Goal: Check status

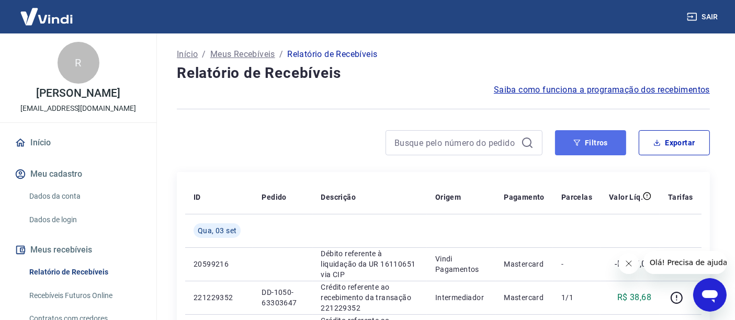
click at [578, 137] on button "Filtros" at bounding box center [590, 142] width 71 height 25
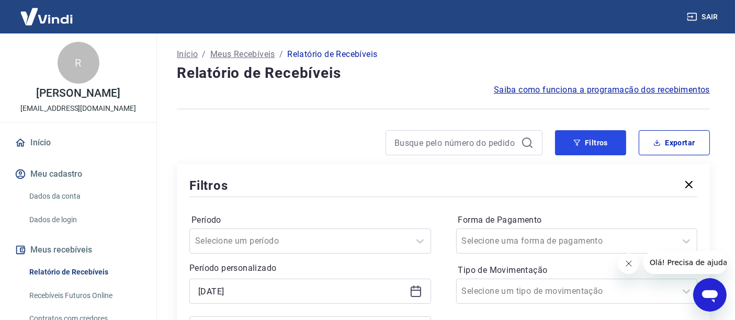
scroll to position [116, 0]
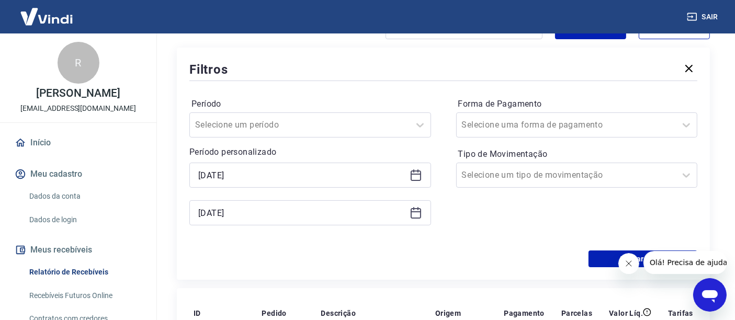
click at [413, 175] on icon at bounding box center [416, 175] width 13 height 13
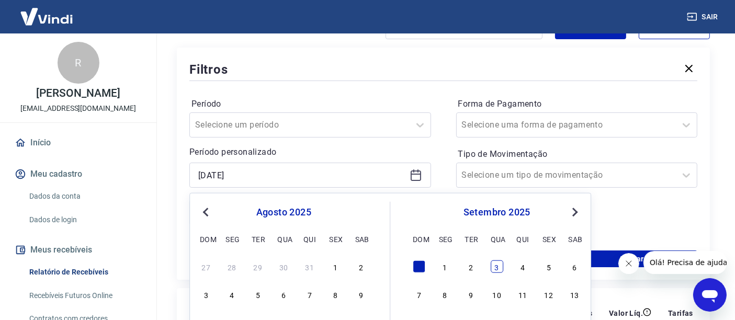
click at [496, 265] on div "3" at bounding box center [497, 267] width 13 height 13
type input "[DATE]"
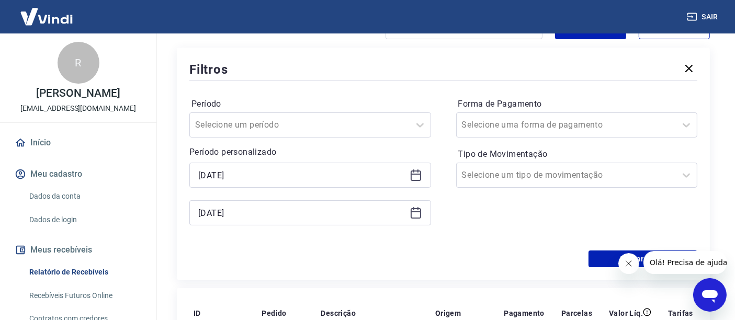
click at [415, 211] on icon at bounding box center [416, 211] width 10 height 1
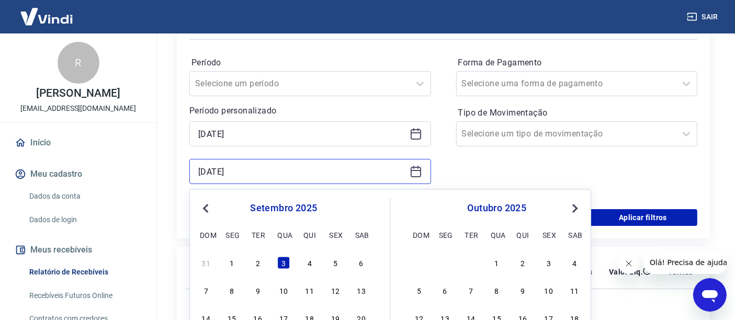
scroll to position [174, 0]
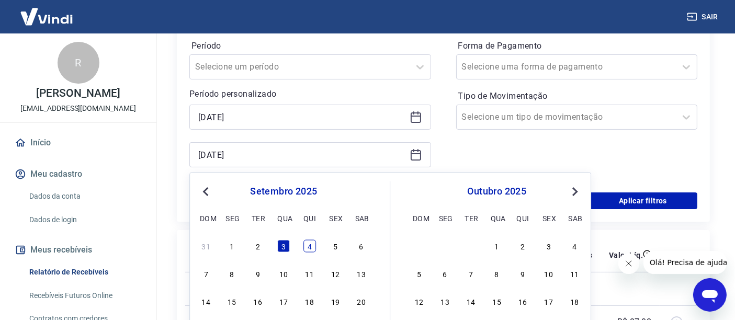
click at [307, 241] on div "4" at bounding box center [309, 246] width 13 height 13
type input "[DATE]"
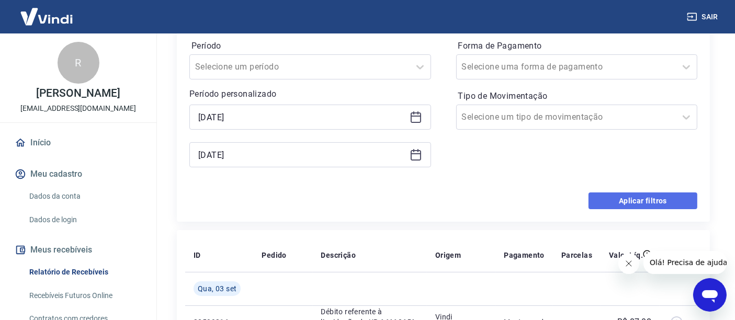
click at [618, 198] on button "Aplicar filtros" at bounding box center [643, 201] width 109 height 17
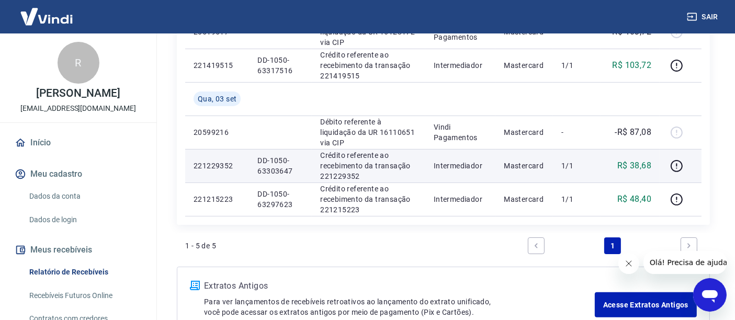
scroll to position [290, 0]
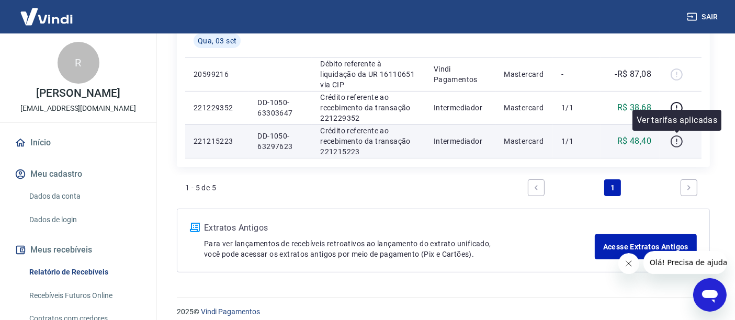
click at [677, 140] on icon "button" at bounding box center [676, 140] width 1 height 3
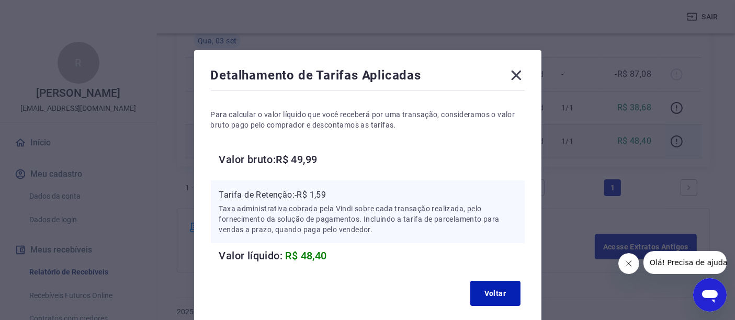
click at [516, 74] on icon at bounding box center [516, 75] width 17 height 17
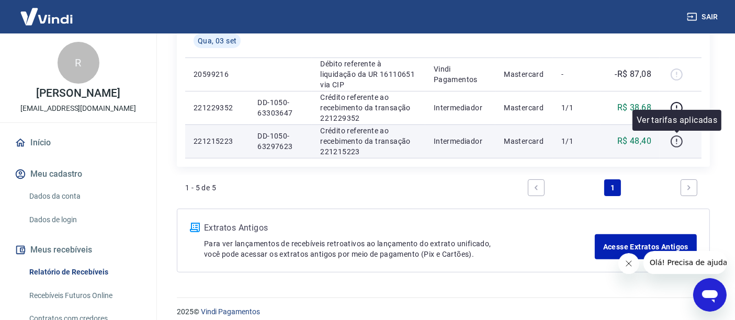
click at [678, 141] on icon "button" at bounding box center [676, 141] width 13 height 13
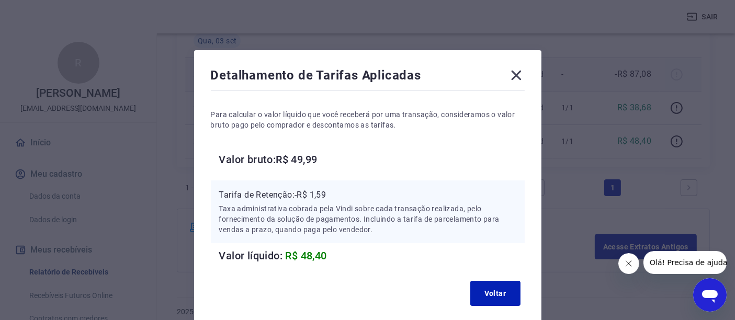
click at [515, 75] on icon at bounding box center [516, 75] width 17 height 17
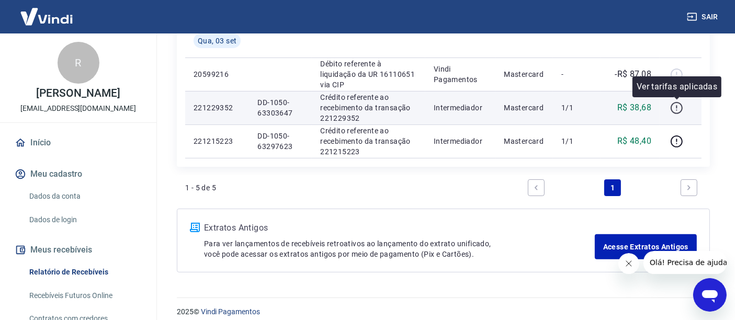
click at [677, 106] on icon "button" at bounding box center [676, 106] width 1 height 3
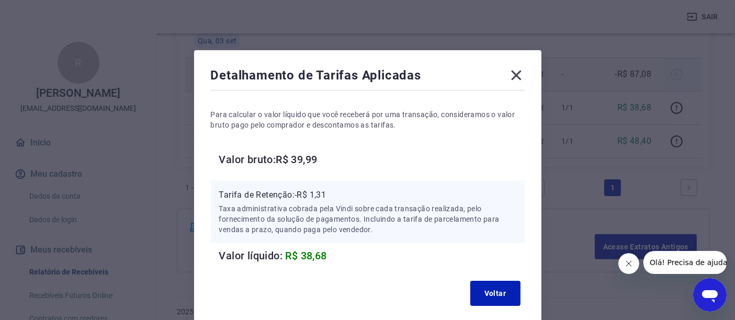
click at [514, 71] on icon at bounding box center [516, 75] width 17 height 17
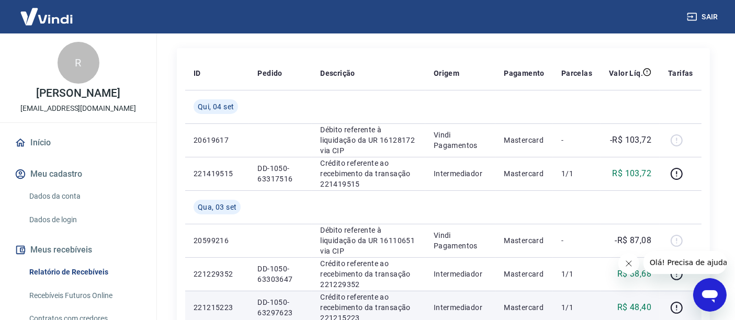
scroll to position [116, 0]
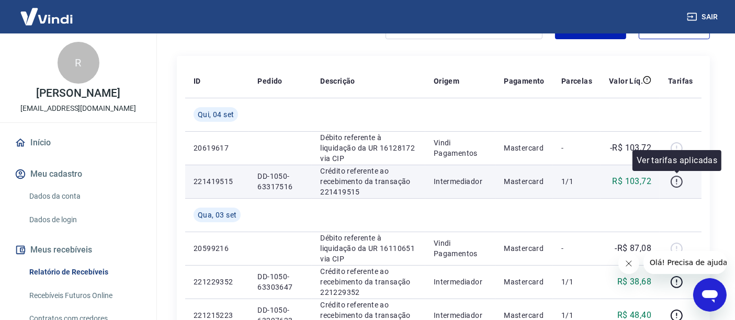
click at [679, 182] on icon "button" at bounding box center [676, 181] width 13 height 13
